Goal: Task Accomplishment & Management: Manage account settings

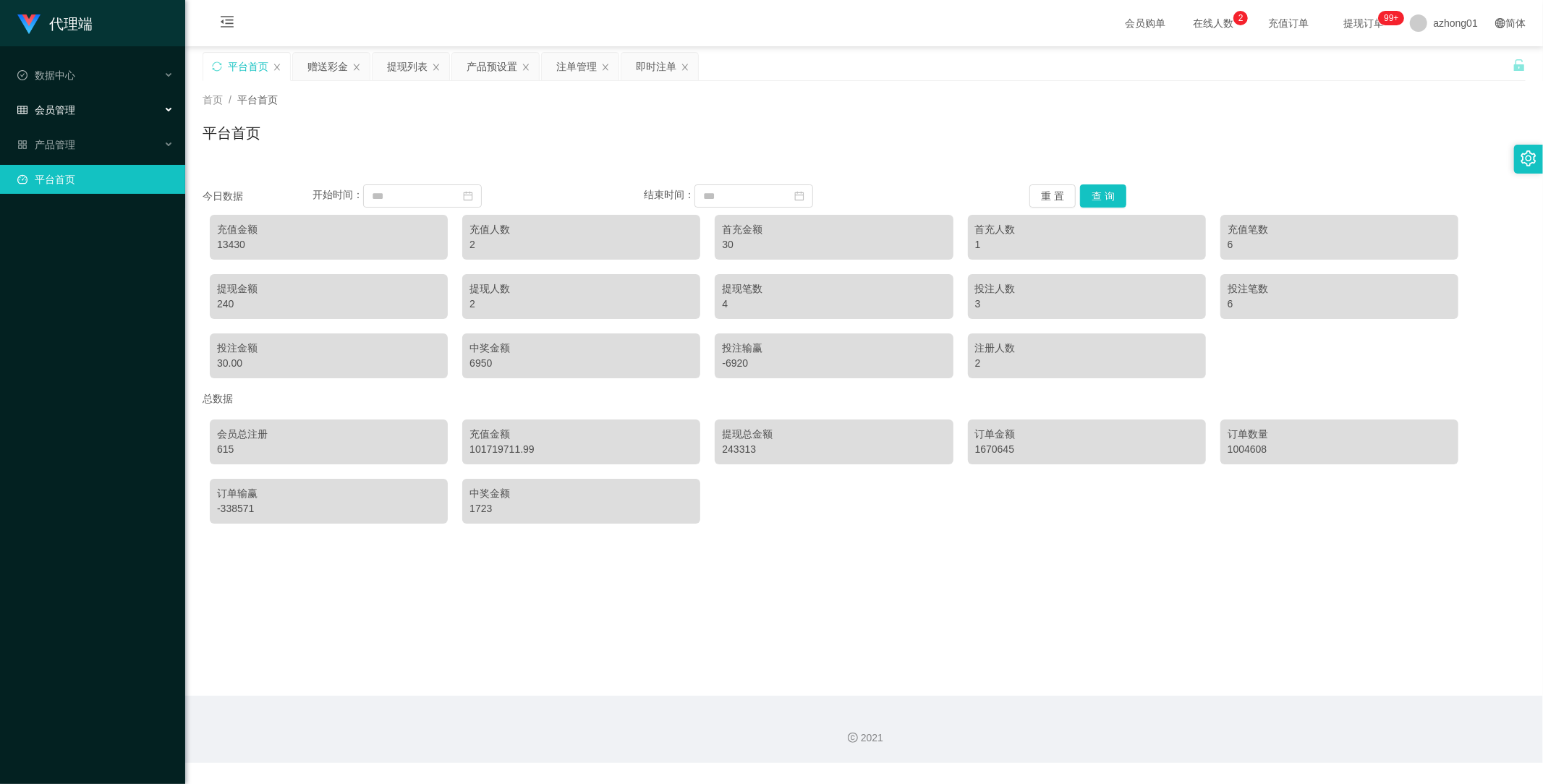
click at [90, 100] on div "会员管理" at bounding box center [92, 110] width 185 height 29
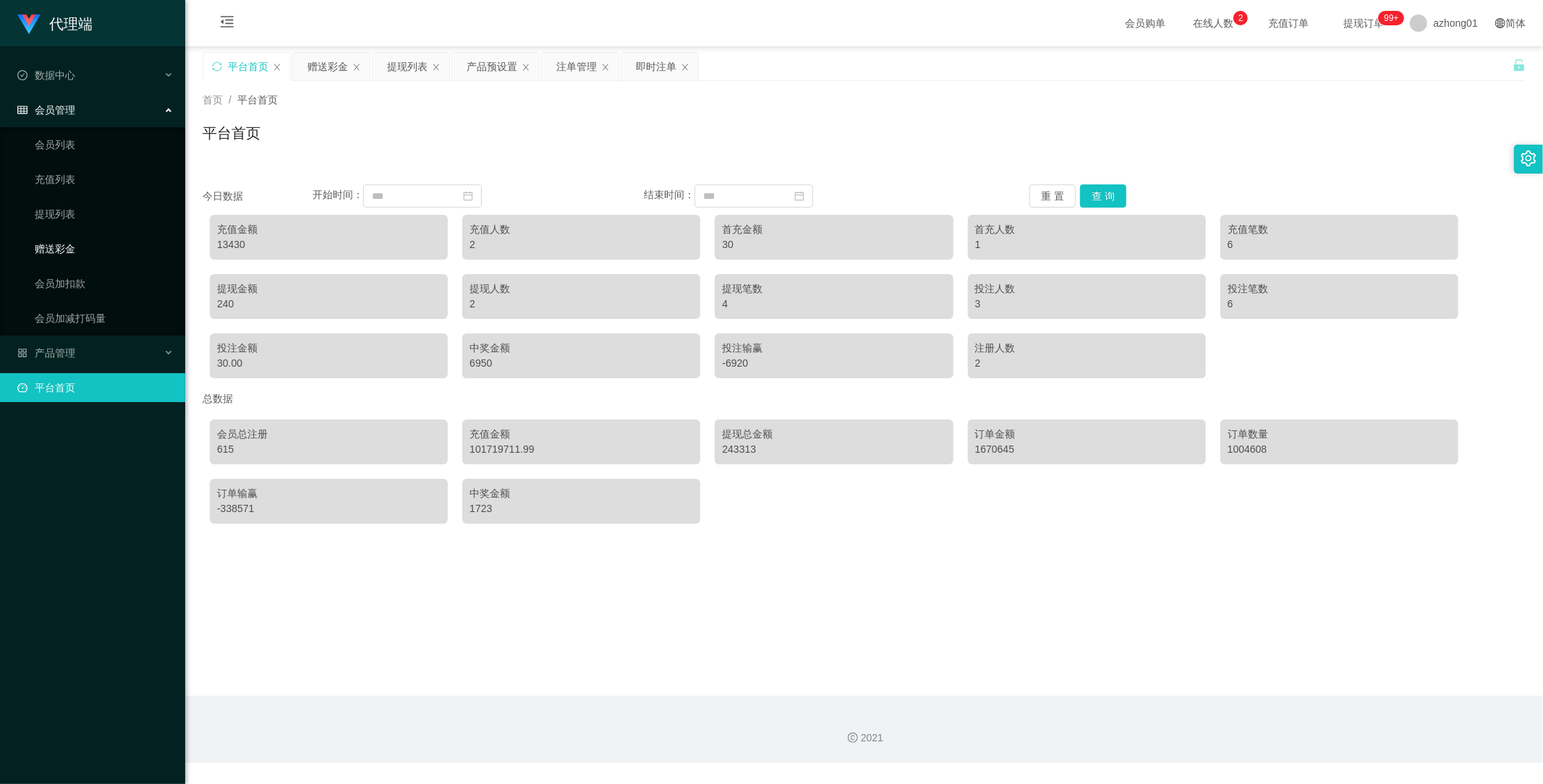
click at [62, 255] on link "赠送彩金" at bounding box center [104, 249] width 139 height 29
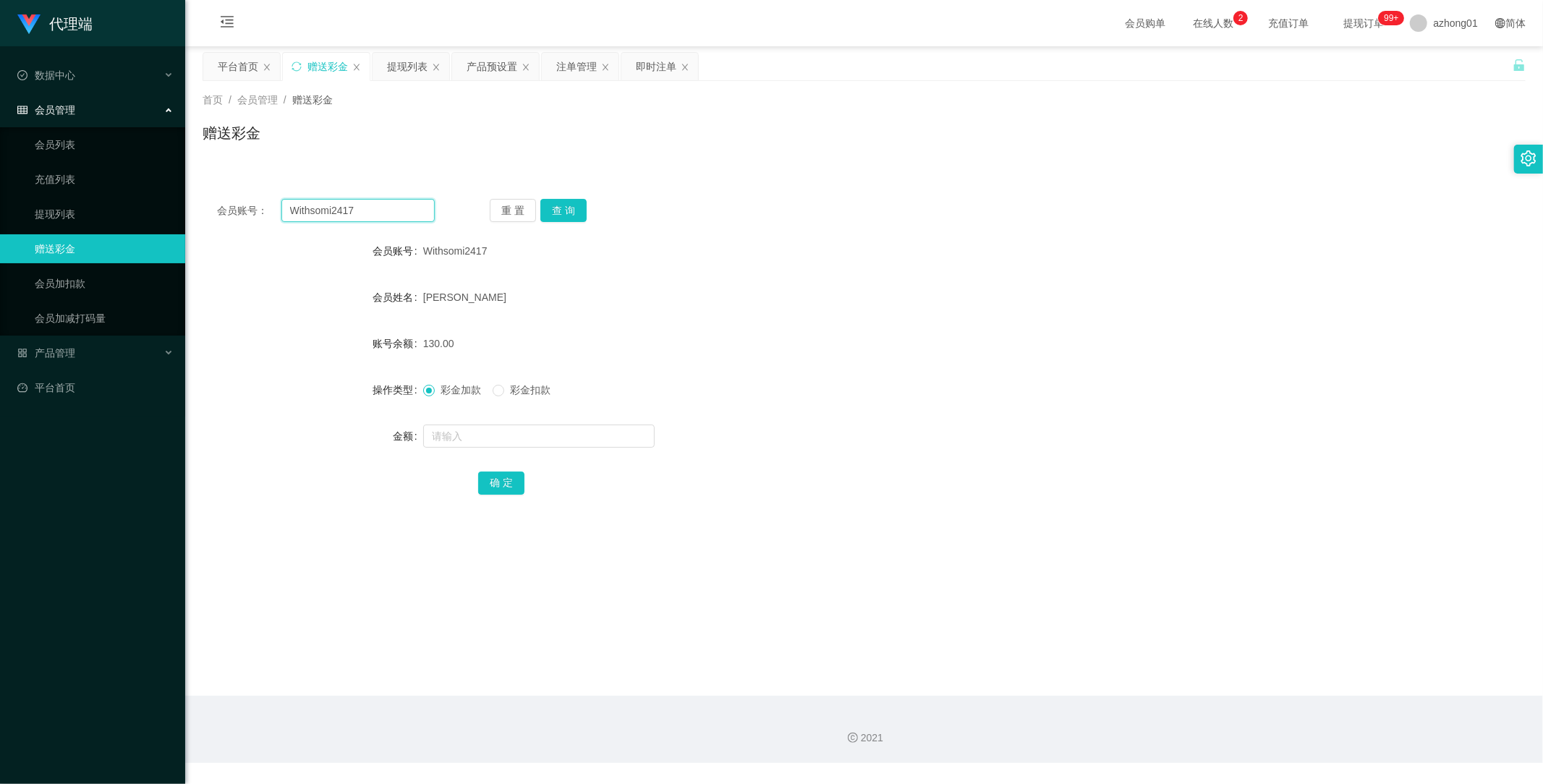
drag, startPoint x: 297, startPoint y: 193, endPoint x: 156, endPoint y: 196, distance: 141.0
click at [156, 196] on section "代理端 数据中心 会员管理 会员列表 充值列表 提现列表 赠送彩金 会员加扣款 会员加减打码量 产品管理 开奖记录 注单管理 产品列表 即时注单 产品预设置 …" at bounding box center [771, 381] width 1543 height 763
paste input "text"
type input "Withsomi2417"
click at [565, 208] on button "查 询" at bounding box center [564, 211] width 46 height 23
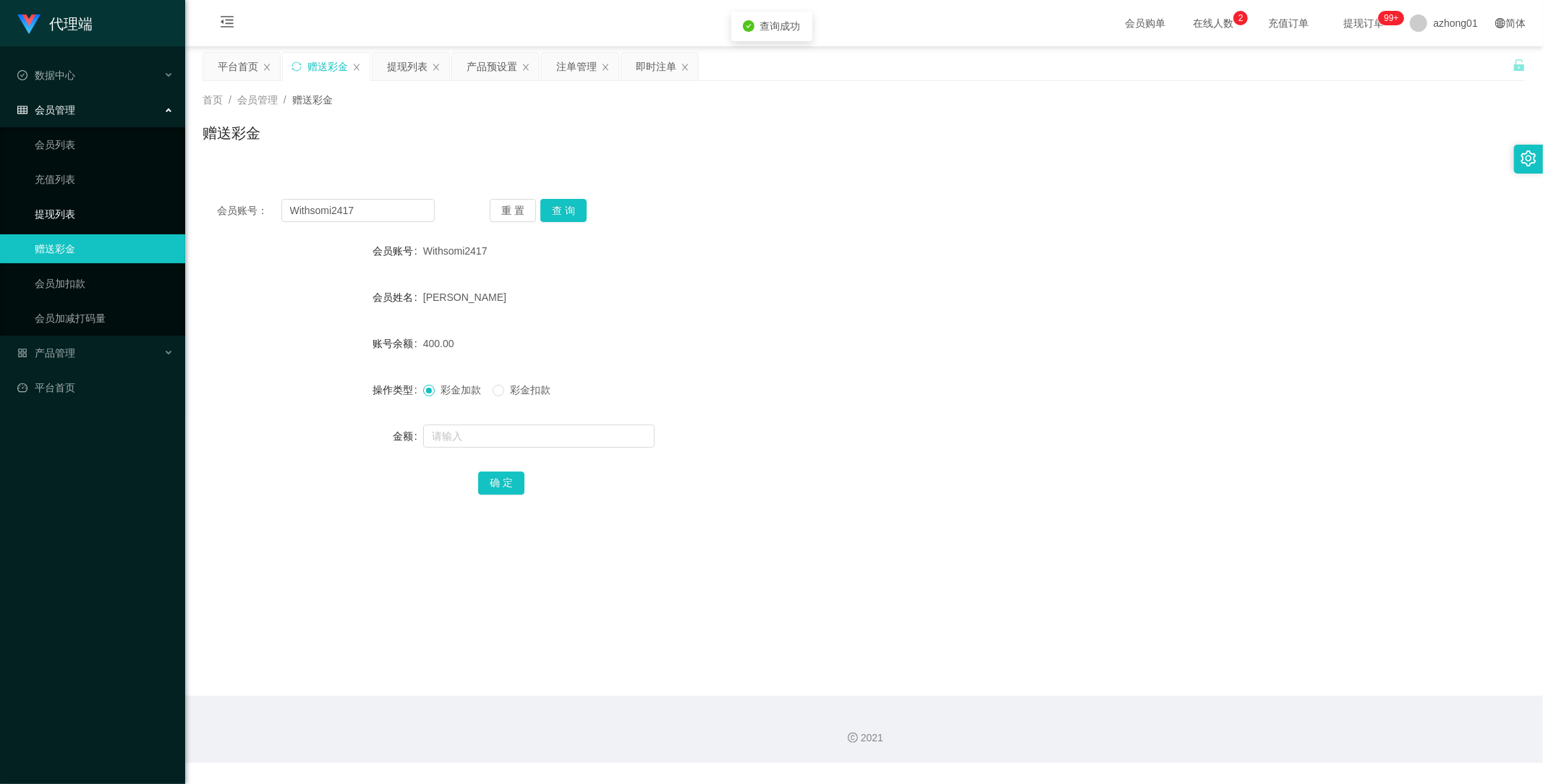
click at [55, 215] on link "提现列表" at bounding box center [104, 214] width 139 height 29
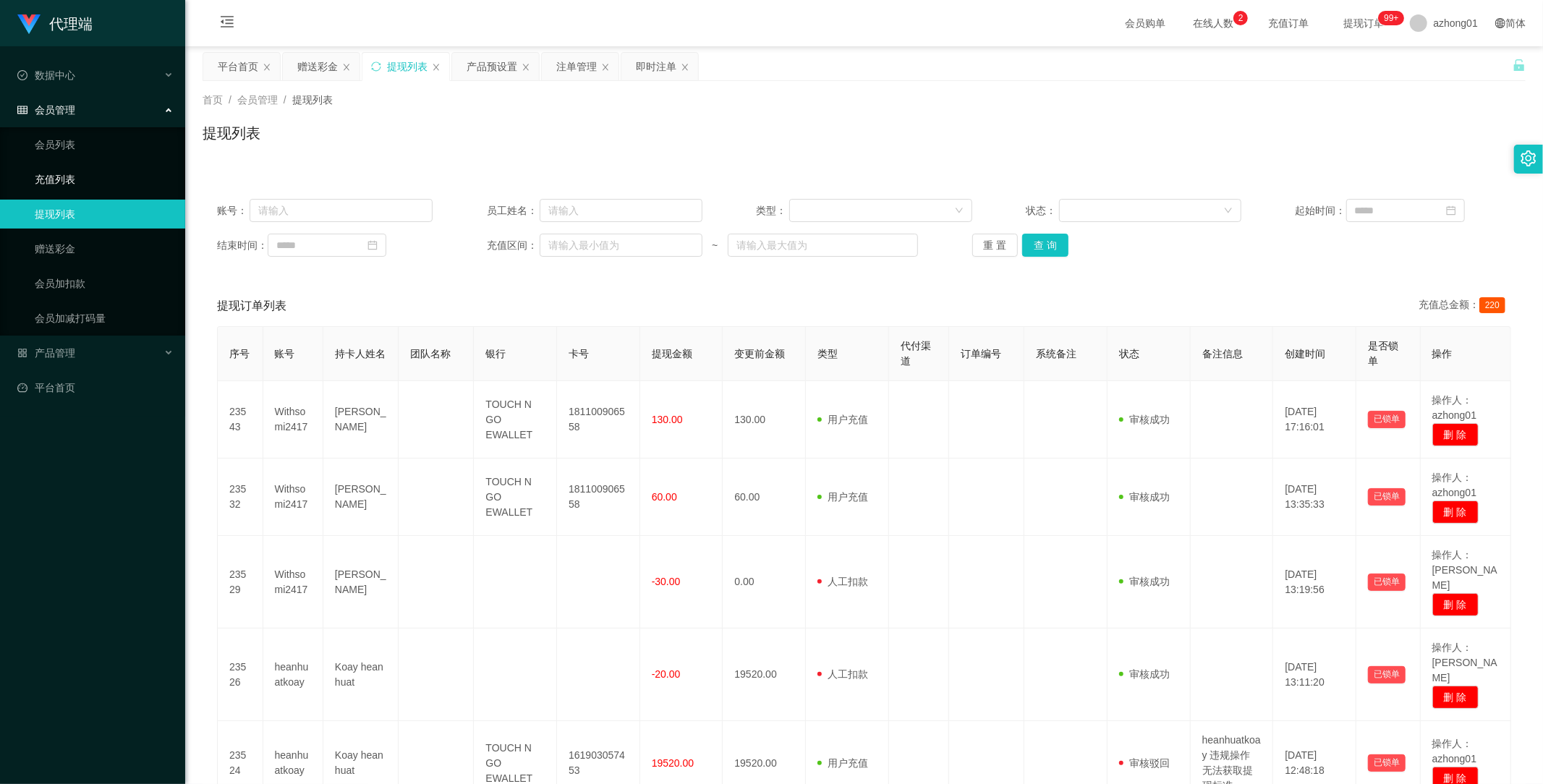
click at [63, 178] on link "充值列表" at bounding box center [104, 180] width 139 height 29
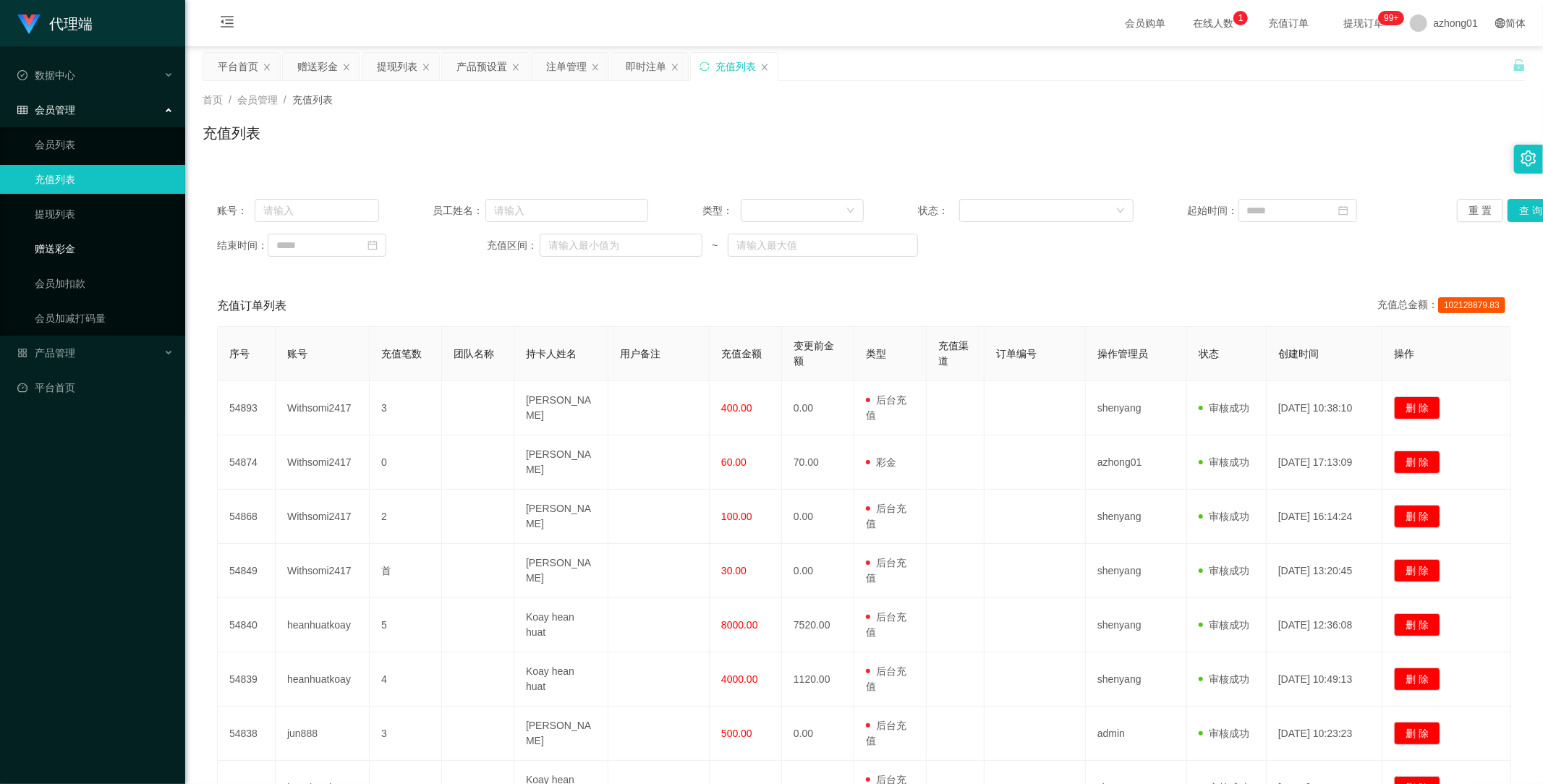
click at [78, 248] on link "赠送彩金" at bounding box center [104, 249] width 139 height 29
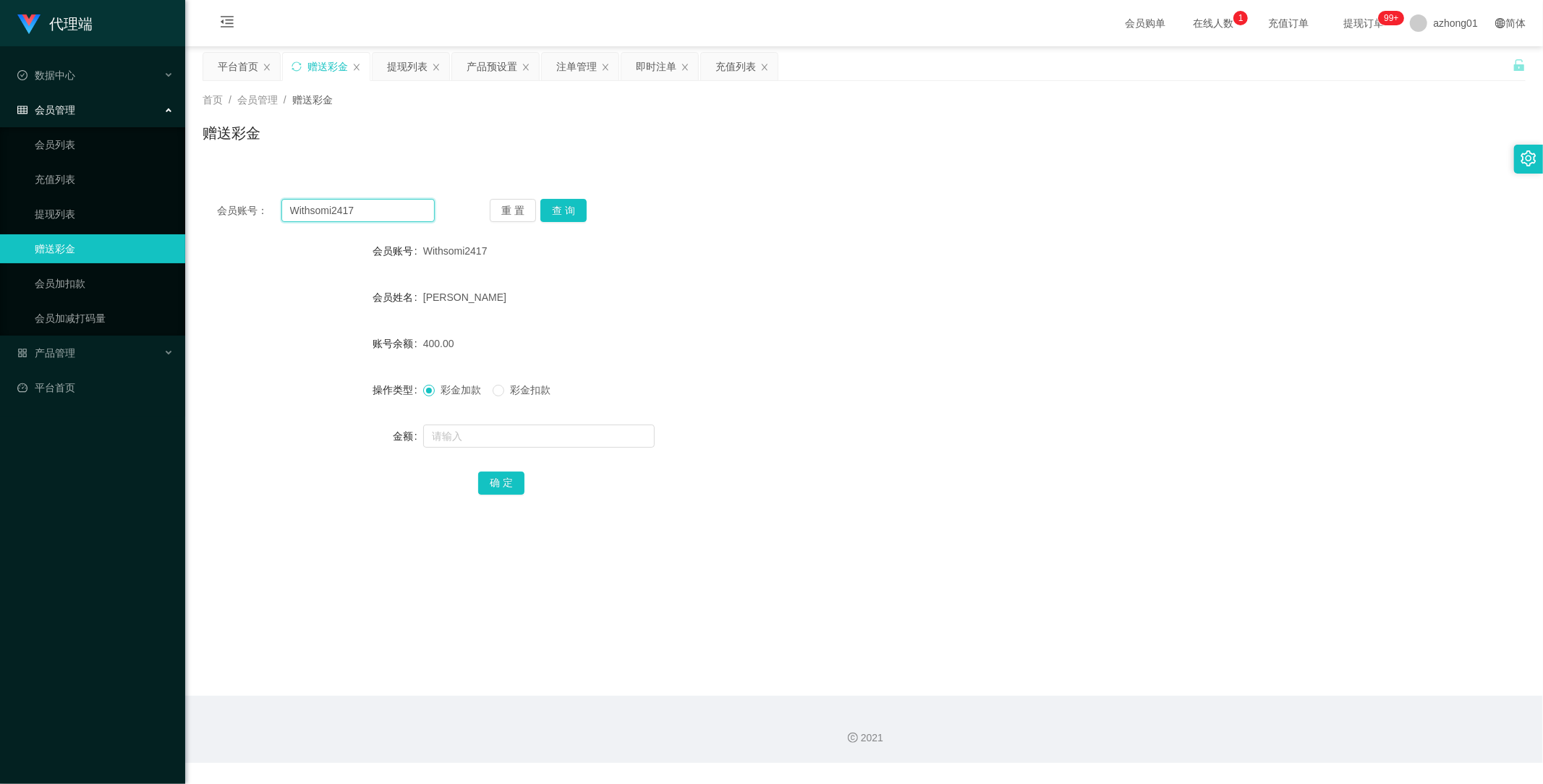
drag, startPoint x: 294, startPoint y: 199, endPoint x: 221, endPoint y: 198, distance: 73.0
click at [222, 198] on div "会员账号： Withsomi2417 重 置 查 询 会员账号 Withsomi2417 会员姓名 Lee lit siang 账号余额 400.00 操作类…" at bounding box center [864, 357] width 1323 height 344
click at [555, 205] on button "查 询" at bounding box center [564, 211] width 46 height 23
click at [45, 347] on span "产品管理" at bounding box center [46, 353] width 58 height 12
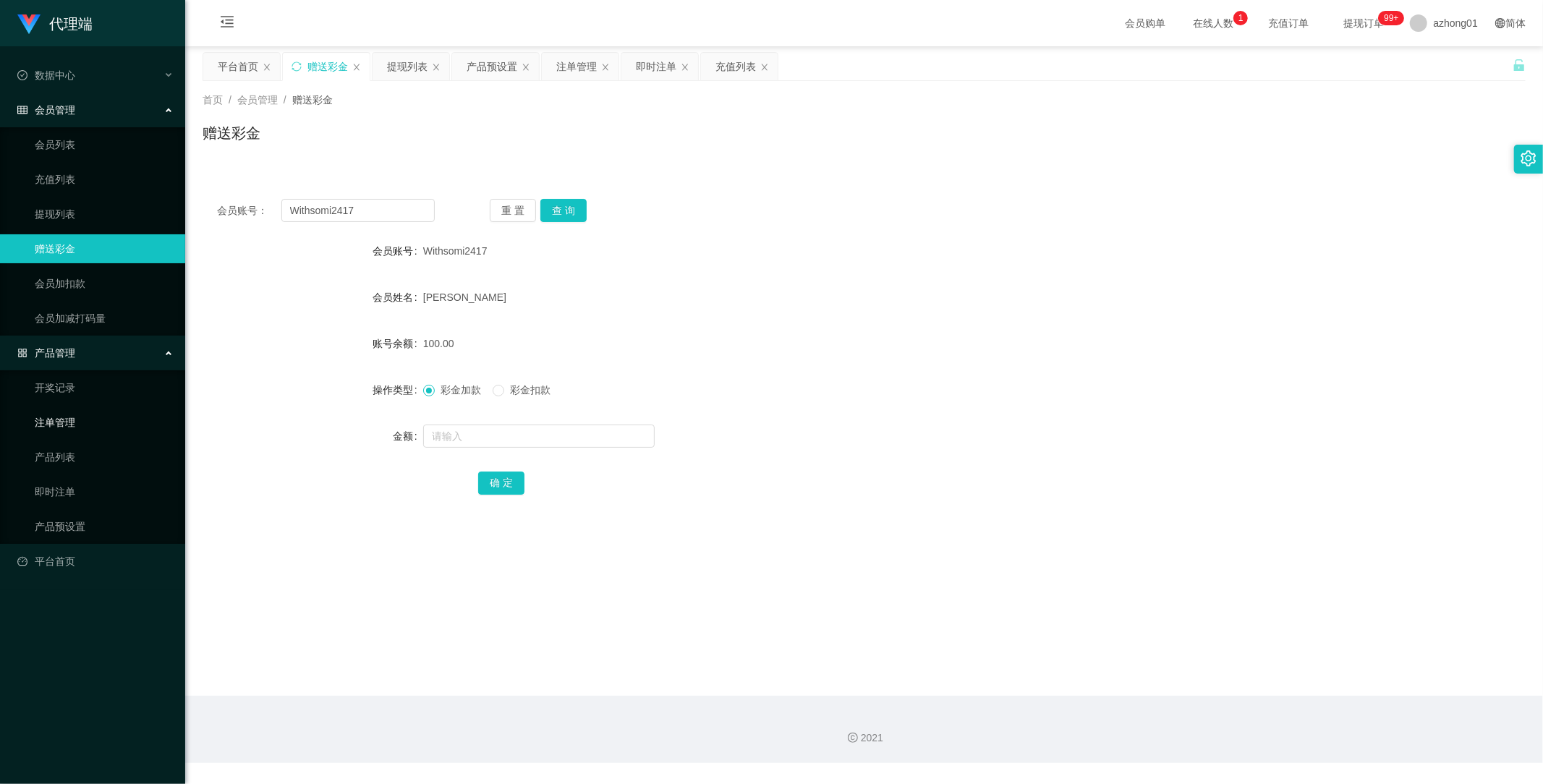
click at [76, 418] on link "注单管理" at bounding box center [104, 423] width 139 height 29
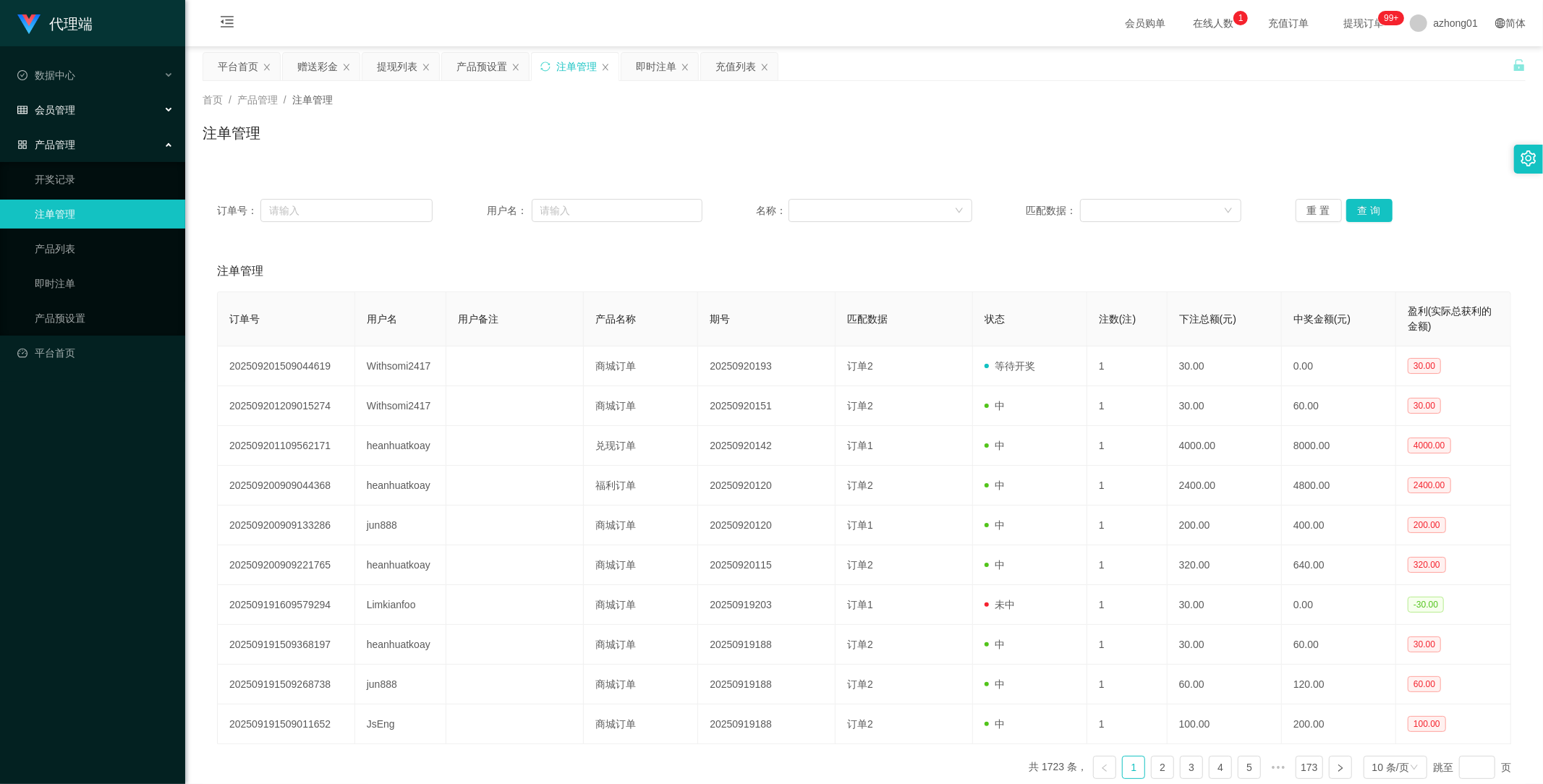
click at [69, 105] on span "会员管理" at bounding box center [46, 110] width 58 height 12
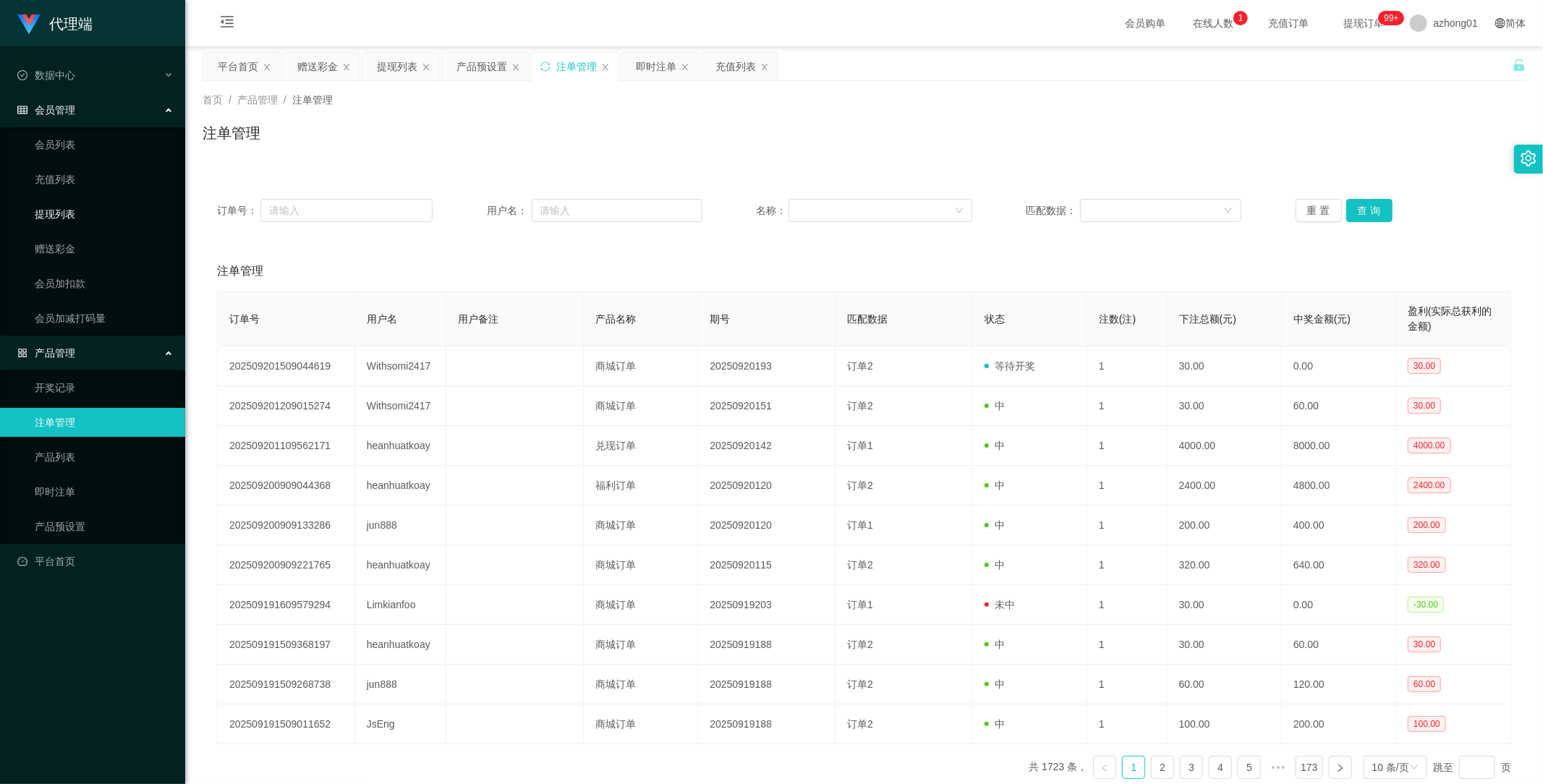
click at [68, 215] on link "提现列表" at bounding box center [104, 214] width 139 height 29
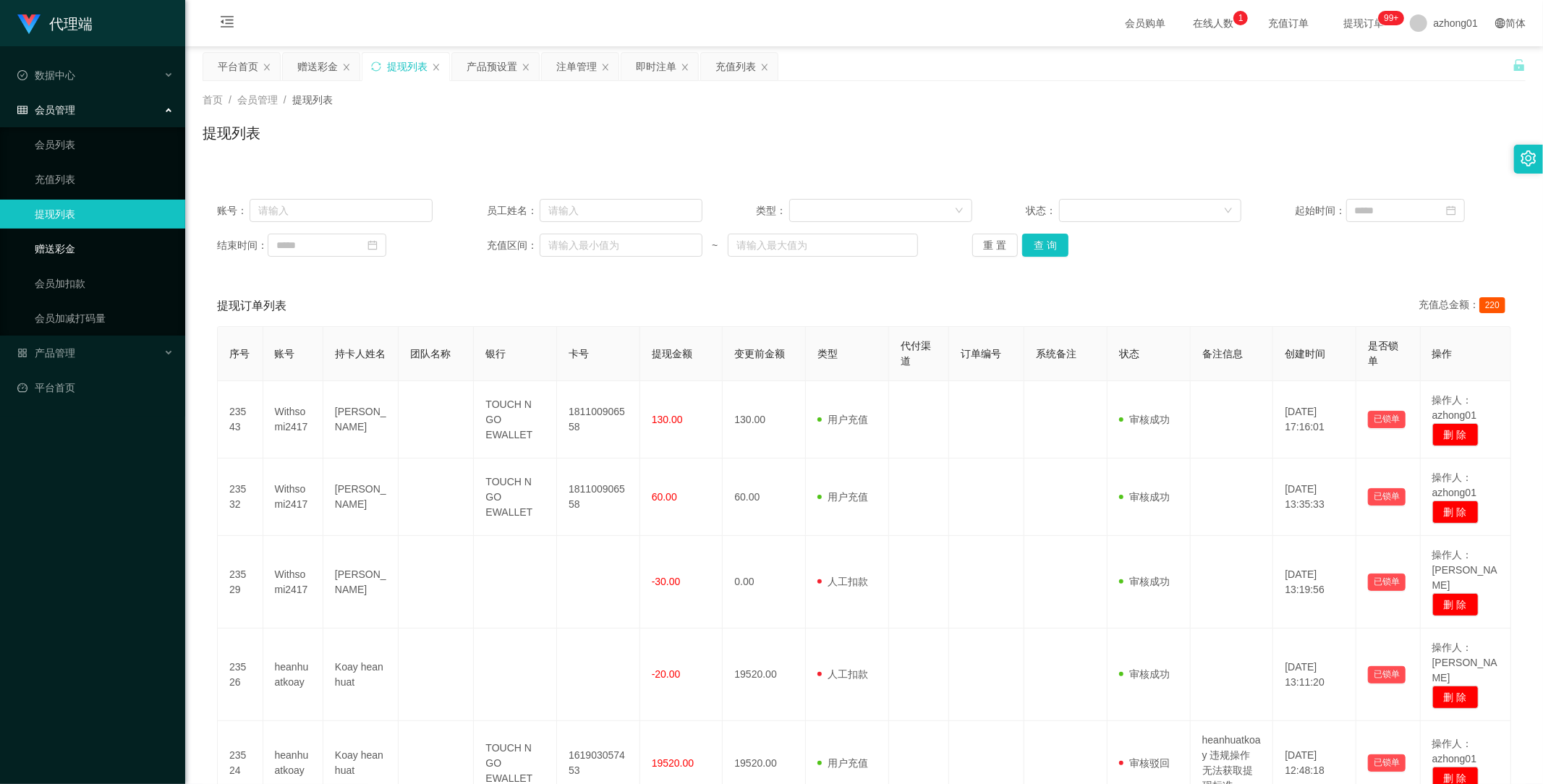
click at [68, 251] on link "赠送彩金" at bounding box center [104, 249] width 139 height 29
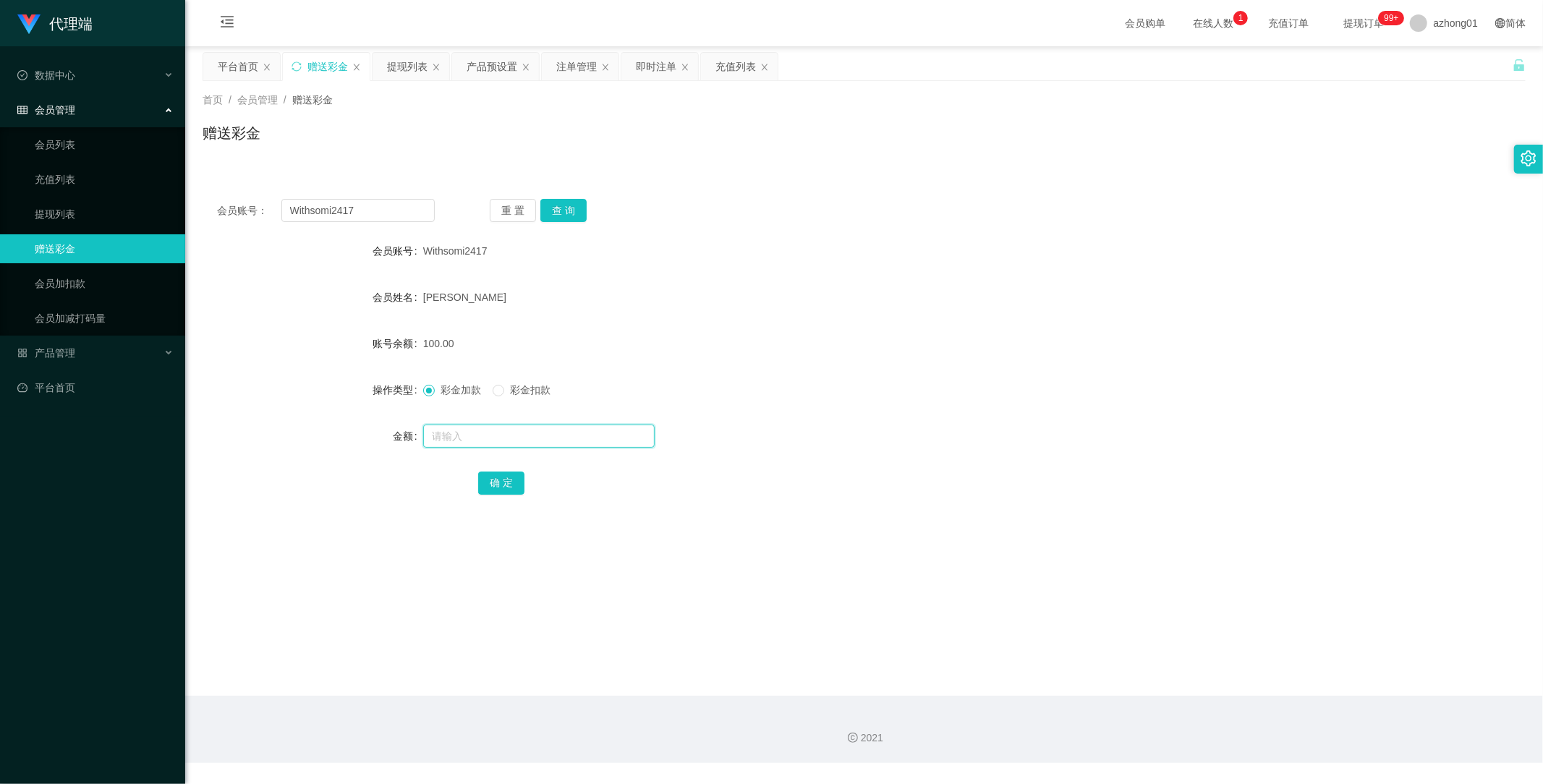
click at [497, 434] on input "text" at bounding box center [539, 436] width 231 height 23
type input "450"
click at [497, 486] on button "确 定" at bounding box center [501, 483] width 46 height 23
click at [496, 431] on input "text" at bounding box center [539, 436] width 231 height 23
type input "600"
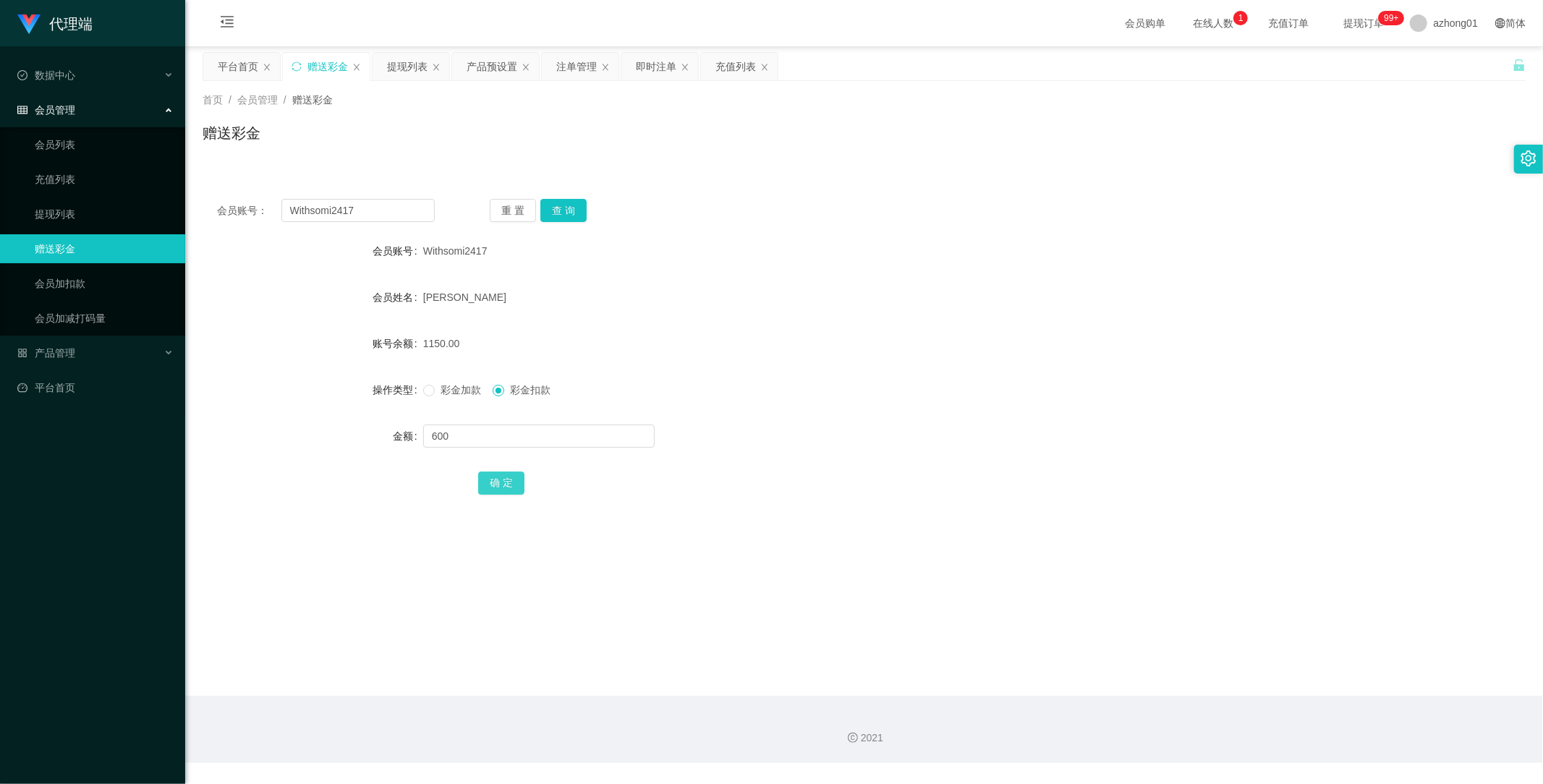
click at [501, 485] on button "确 定" at bounding box center [501, 483] width 46 height 23
click at [64, 354] on span "产品管理" at bounding box center [46, 353] width 58 height 12
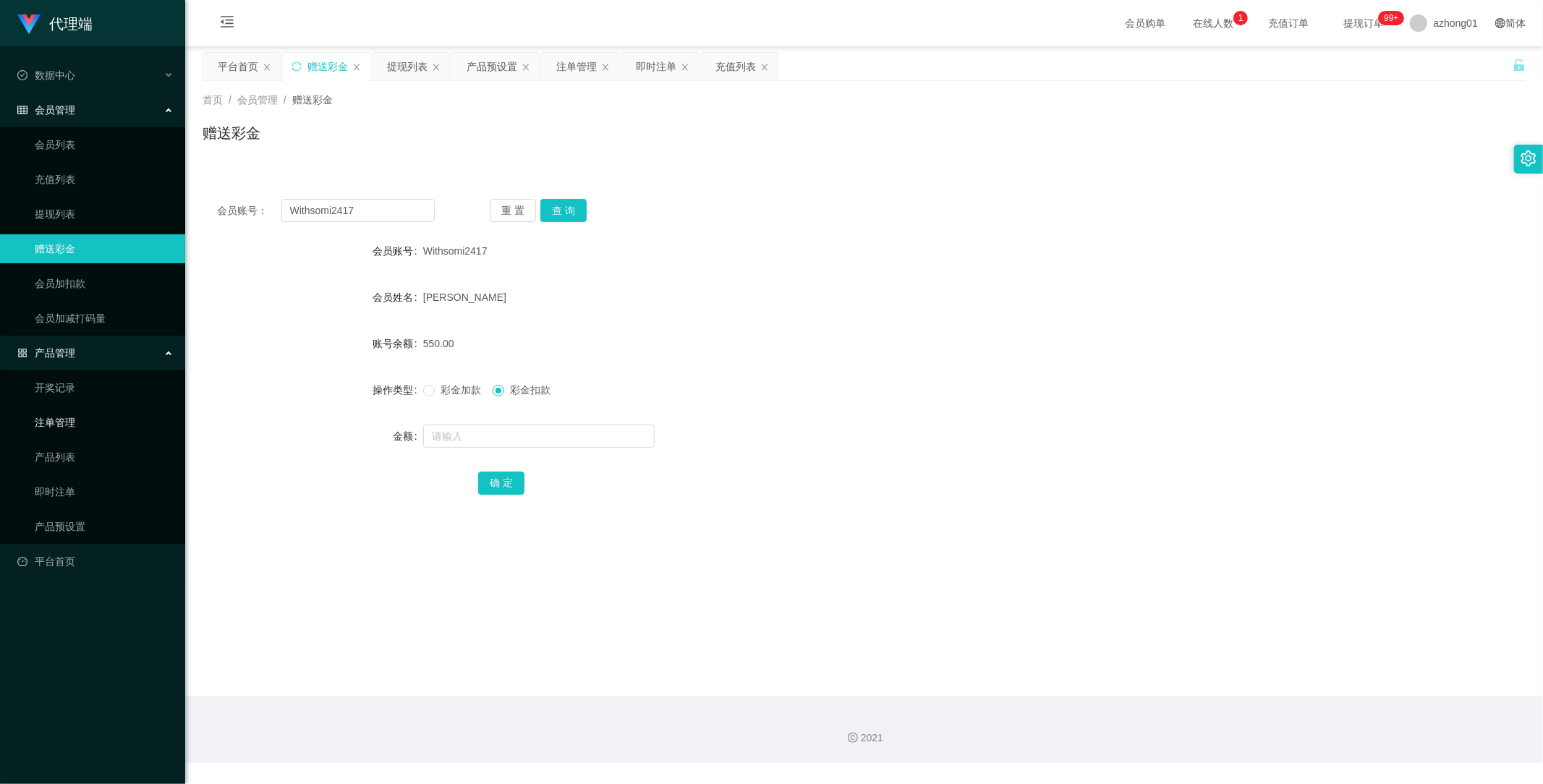
click at [68, 424] on link "注单管理" at bounding box center [104, 423] width 139 height 29
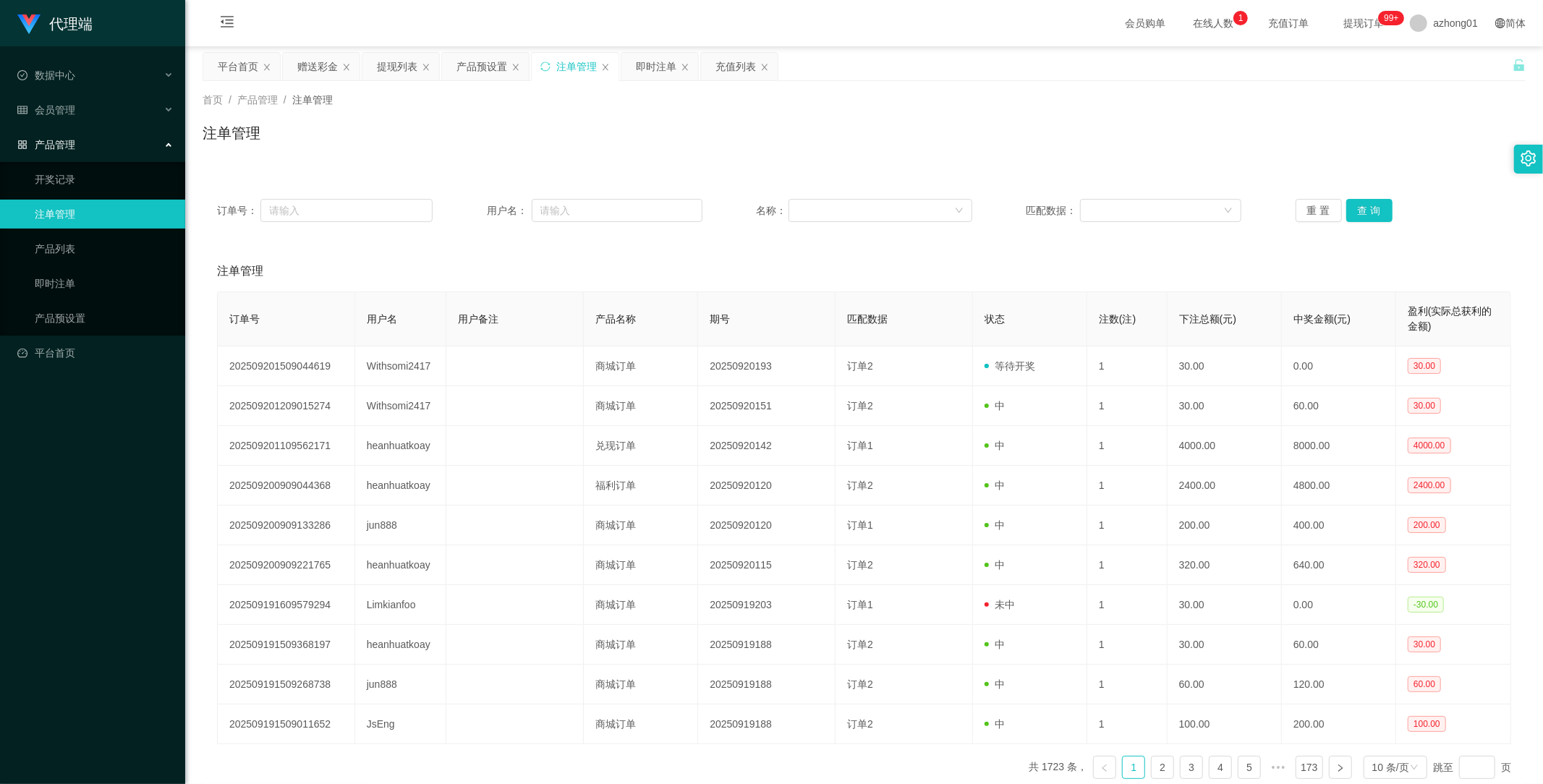
click at [78, 128] on ul "数据中心 会员管理 会员列表 充值列表 提现列表 赠送彩金 会员加扣款 会员加减打码量 产品管理 开奖记录 注单管理 产品列表 即时注单 产品预设置 平台首页" at bounding box center [92, 214] width 185 height 336
click at [78, 140] on div "产品管理" at bounding box center [92, 145] width 185 height 29
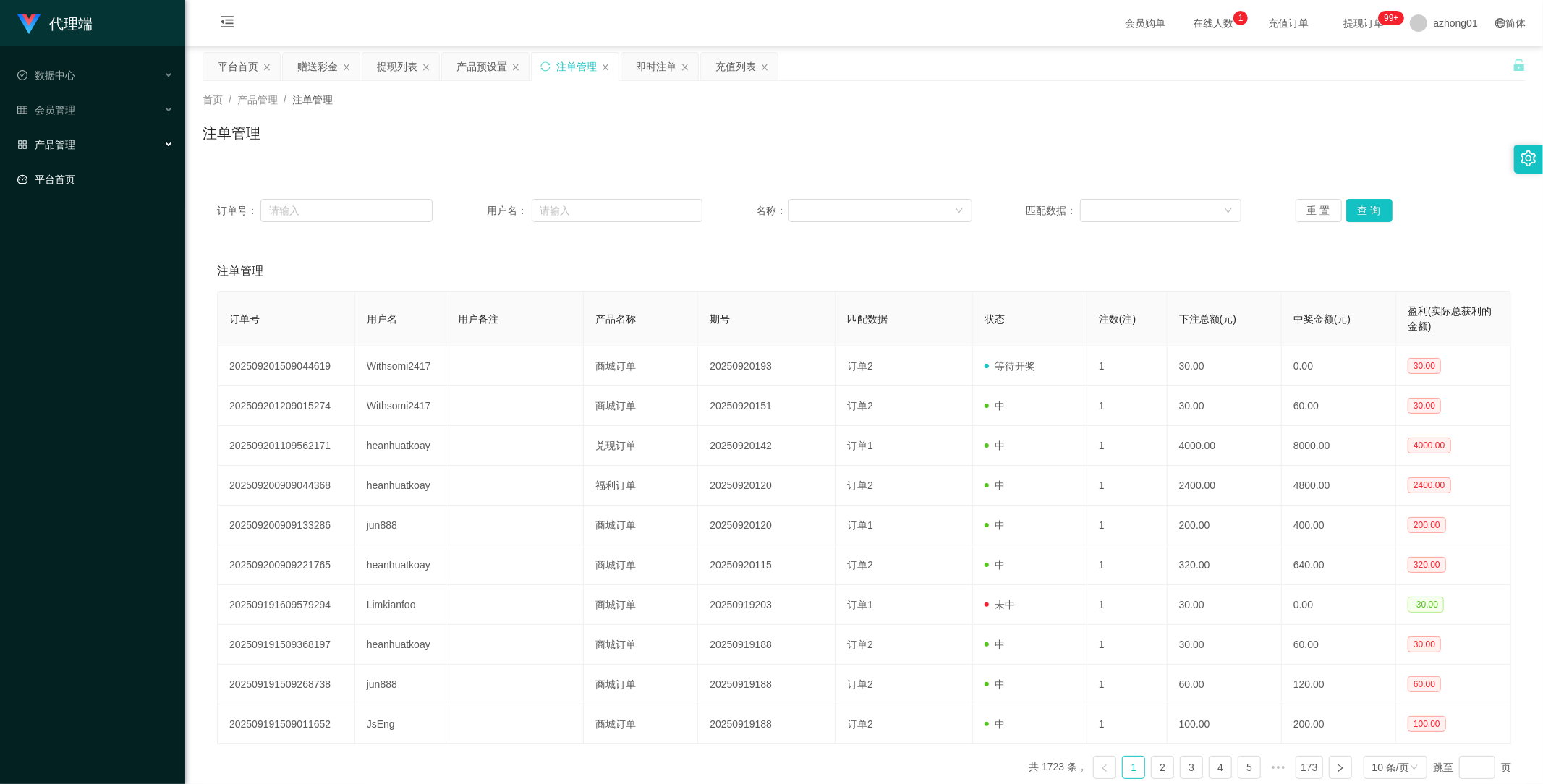
click at [63, 177] on link "平台首页" at bounding box center [95, 180] width 156 height 29
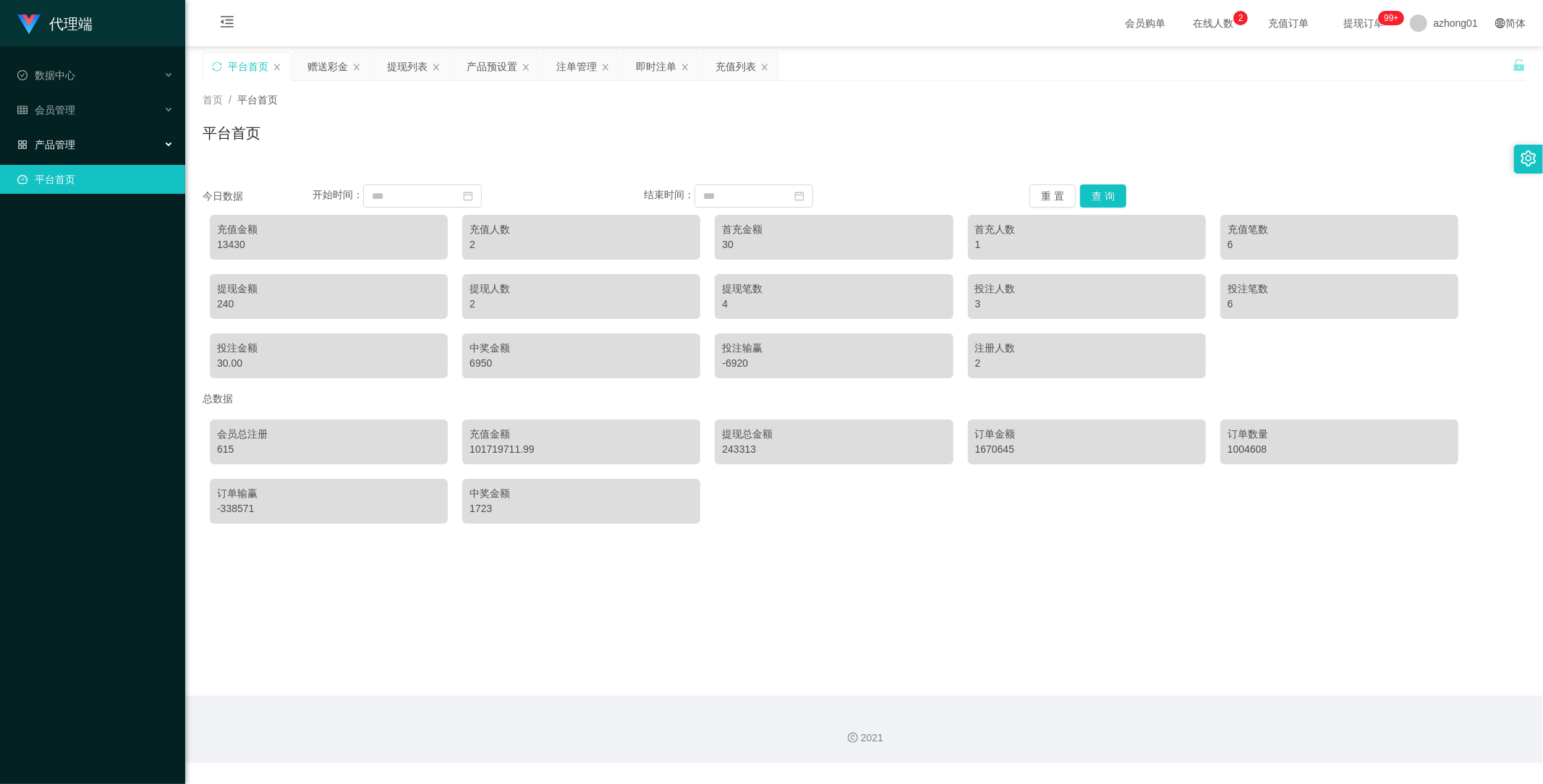
click at [62, 146] on span "产品管理" at bounding box center [46, 145] width 58 height 12
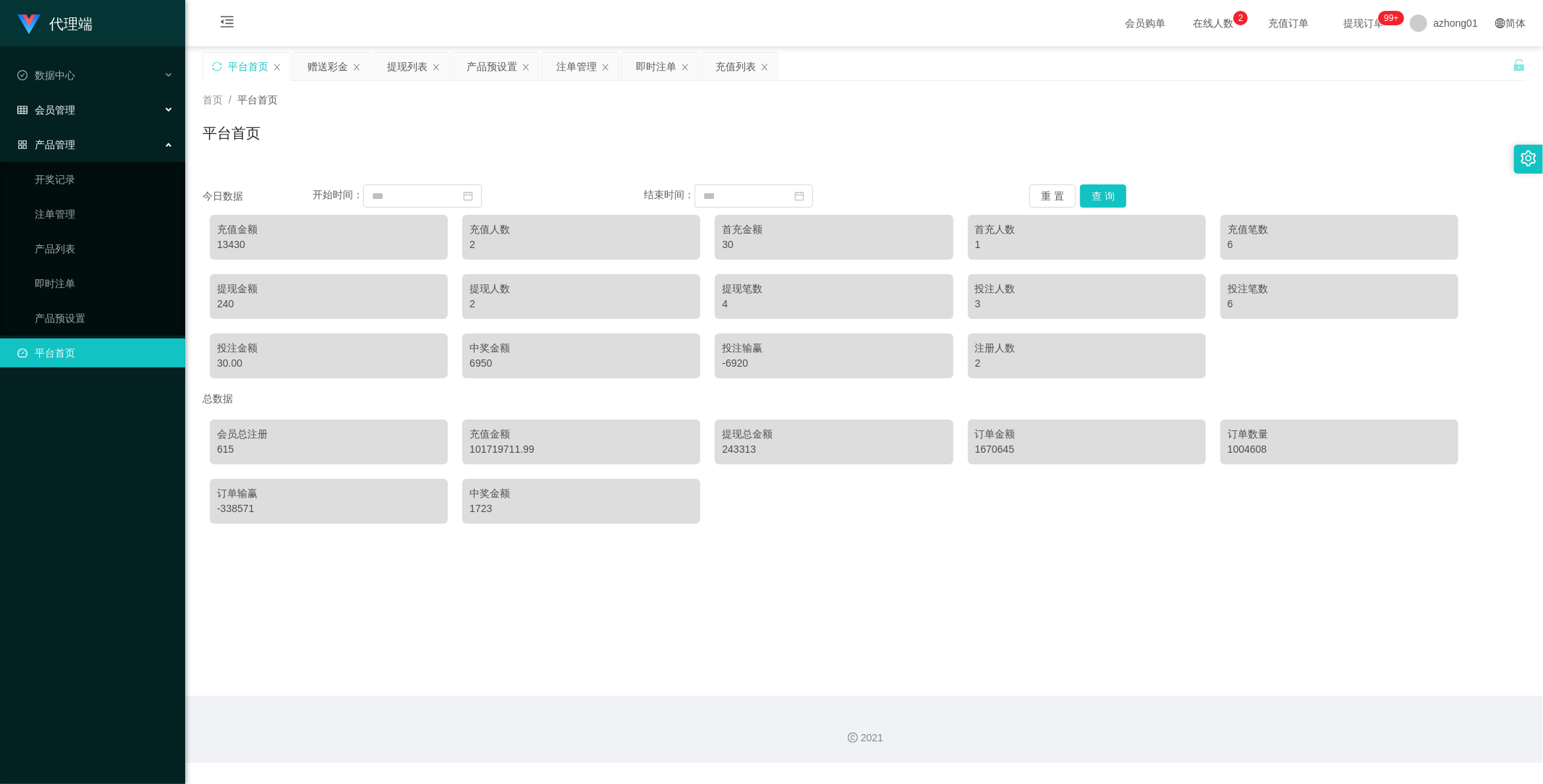
click at [74, 116] on span "会员管理" at bounding box center [46, 110] width 58 height 12
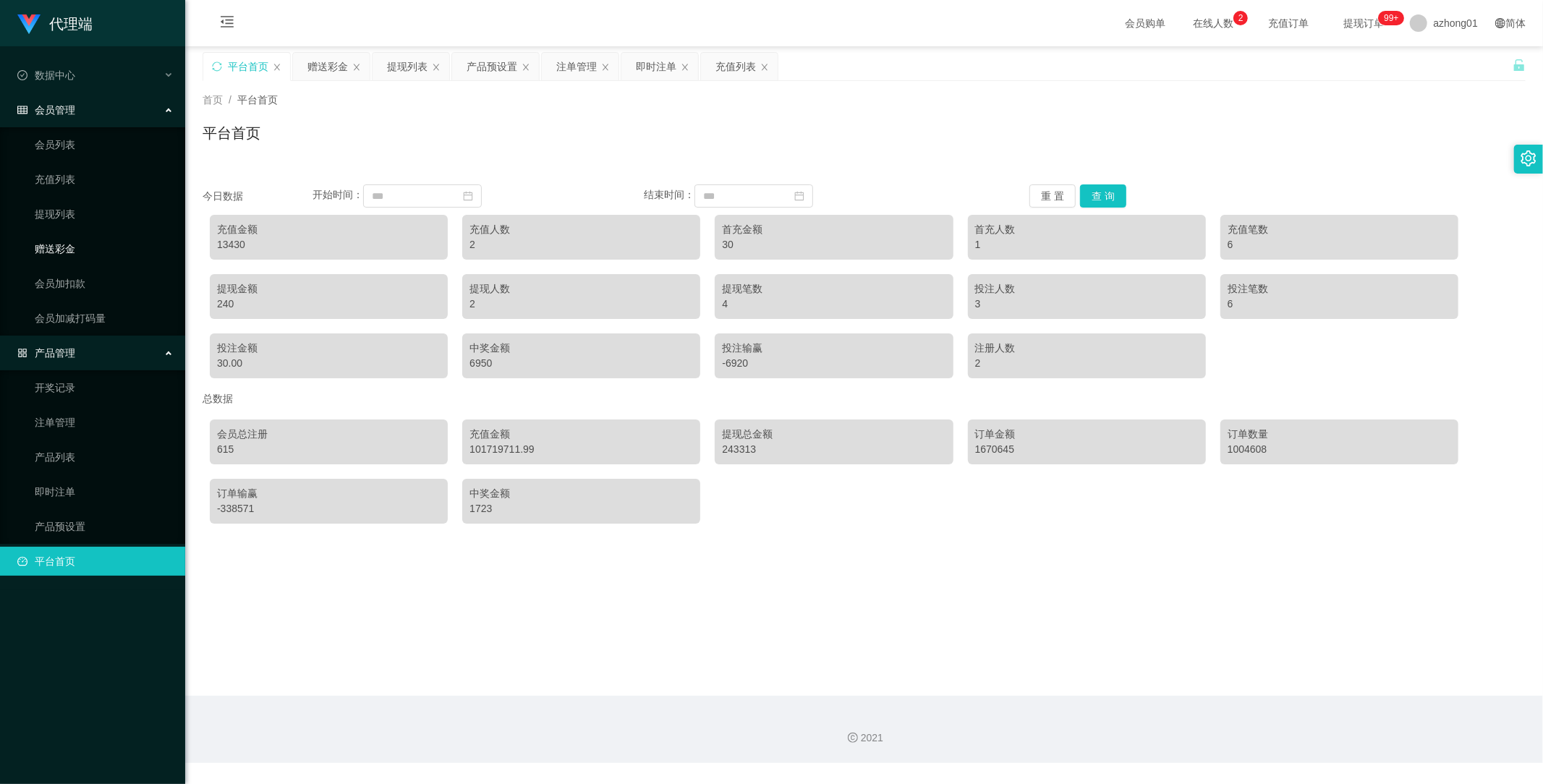
click at [73, 243] on link "赠送彩金" at bounding box center [104, 249] width 139 height 29
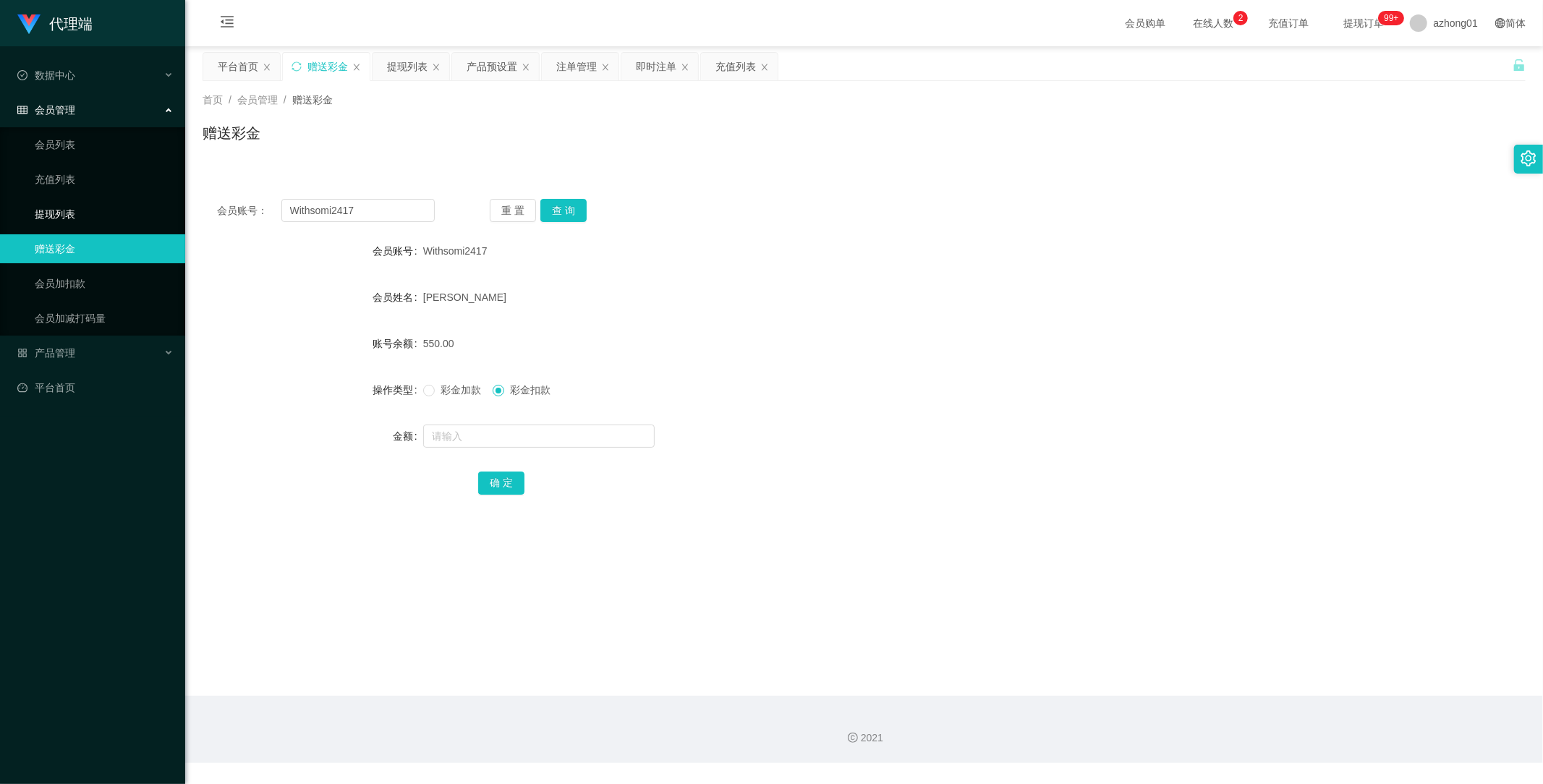
click at [54, 214] on link "提现列表" at bounding box center [104, 214] width 139 height 29
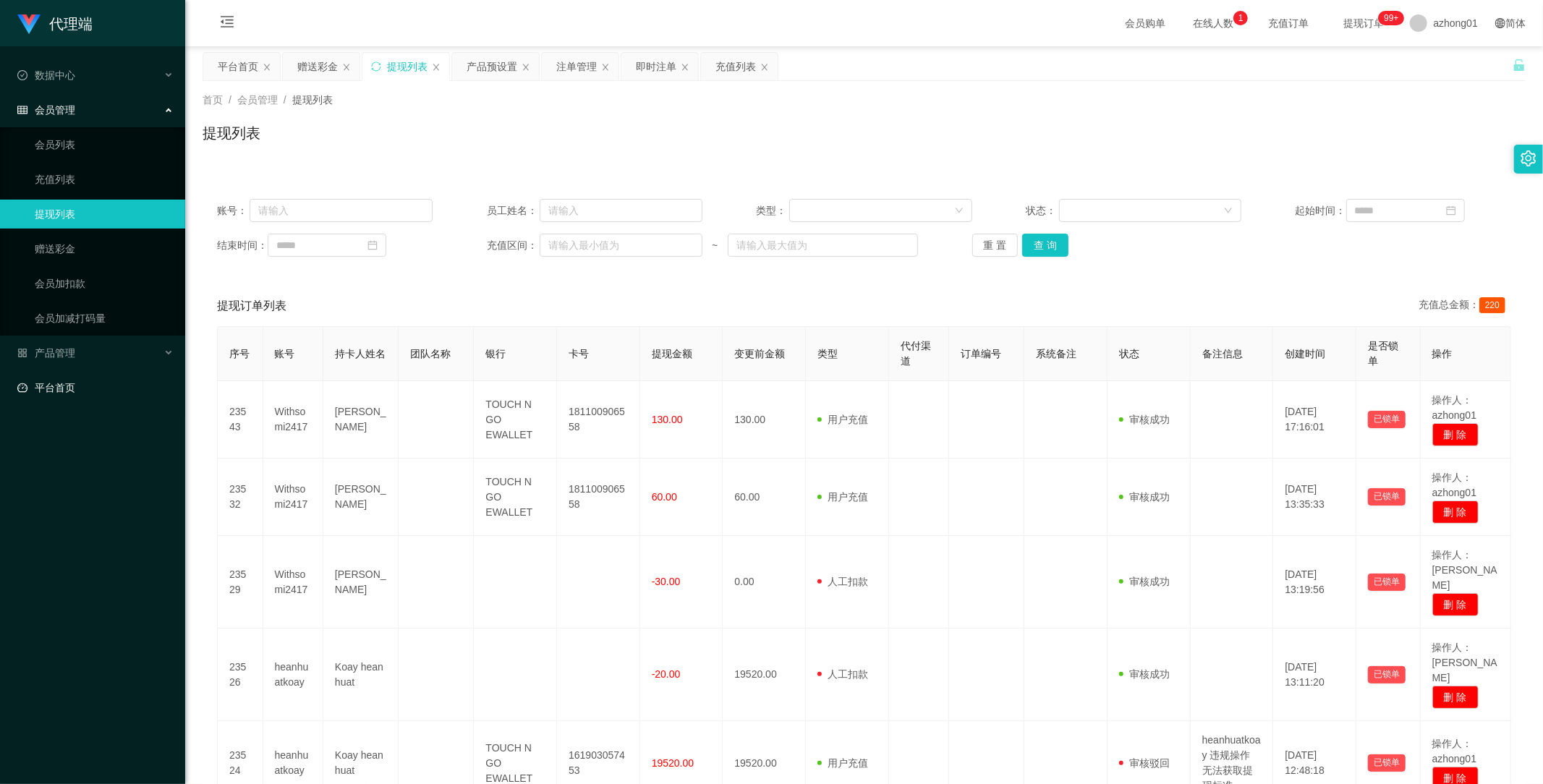
click at [60, 382] on link "平台首页" at bounding box center [95, 388] width 156 height 29
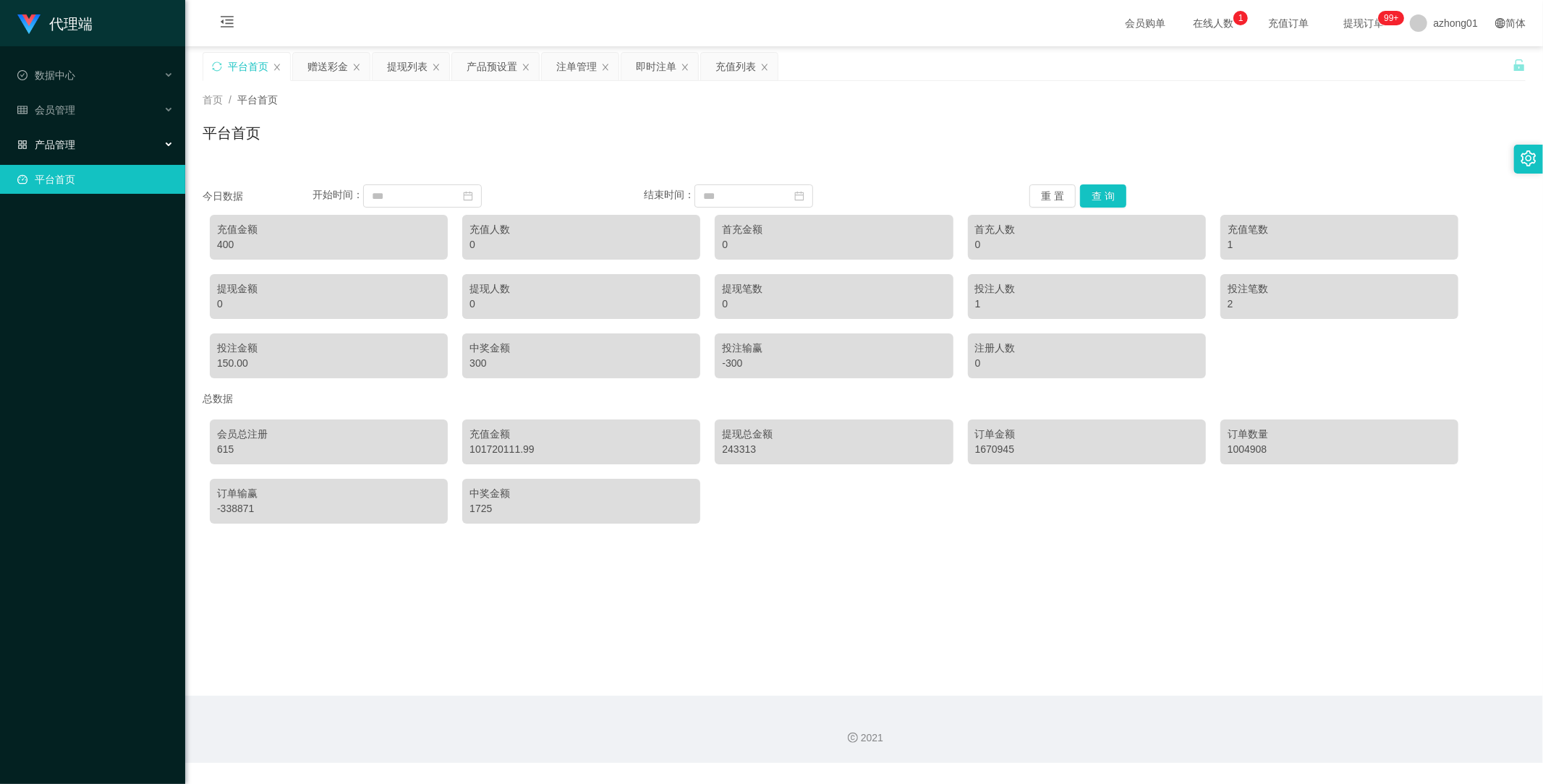
click at [91, 142] on div "产品管理" at bounding box center [92, 145] width 185 height 29
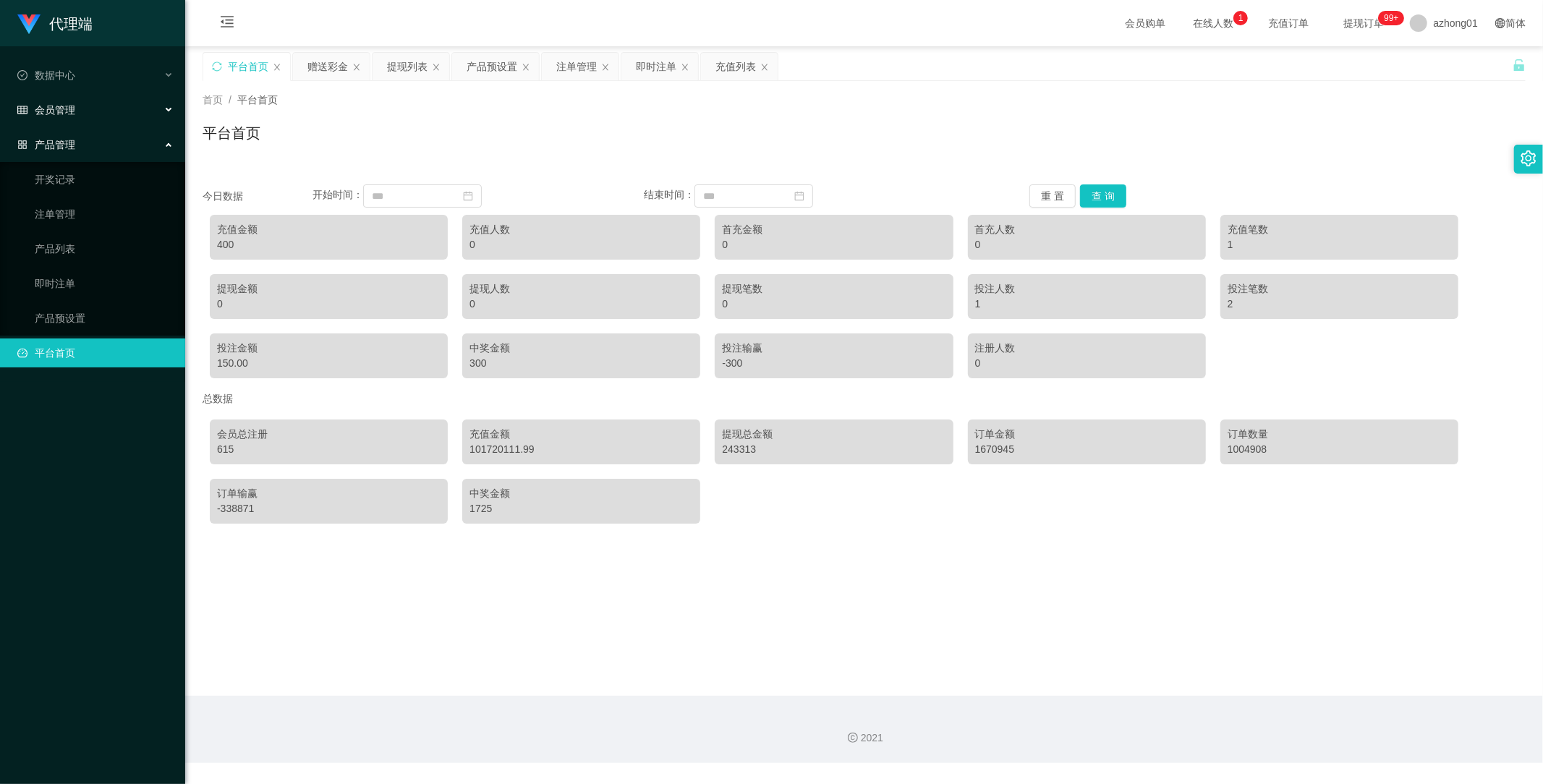
click at [58, 112] on span "会员管理" at bounding box center [46, 110] width 58 height 12
